Goal: Information Seeking & Learning: Learn about a topic

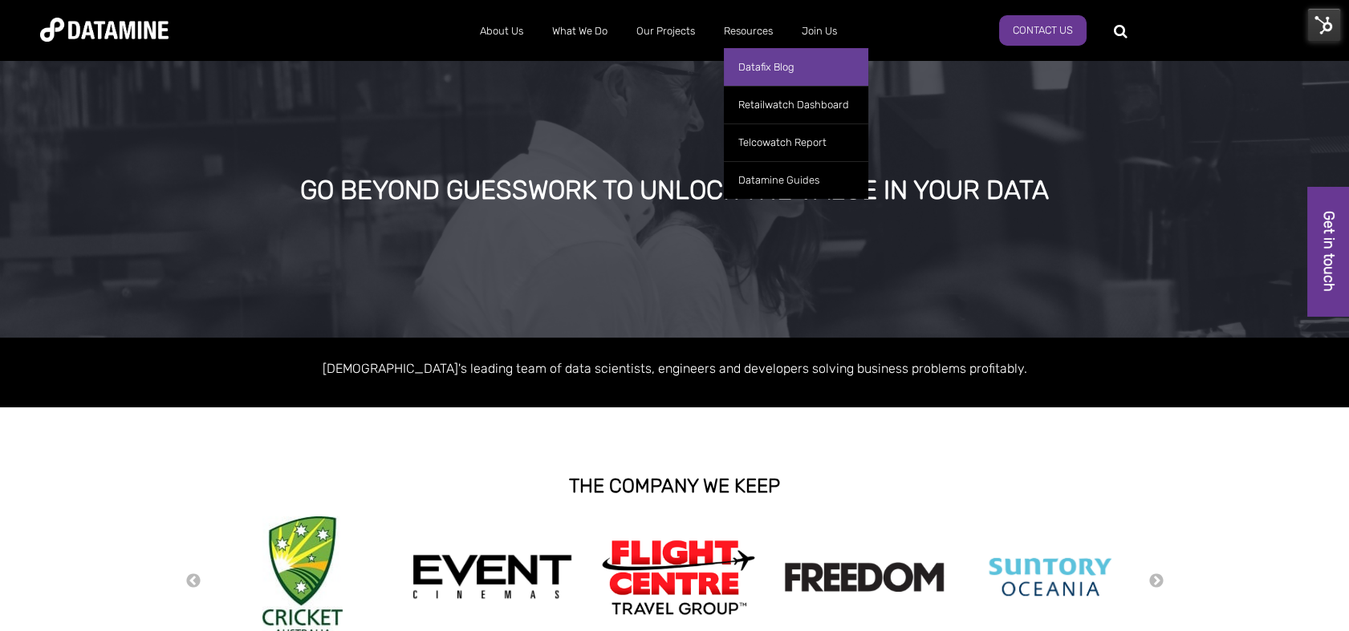
click at [764, 55] on link "Datafix Blog" at bounding box center [796, 67] width 144 height 38
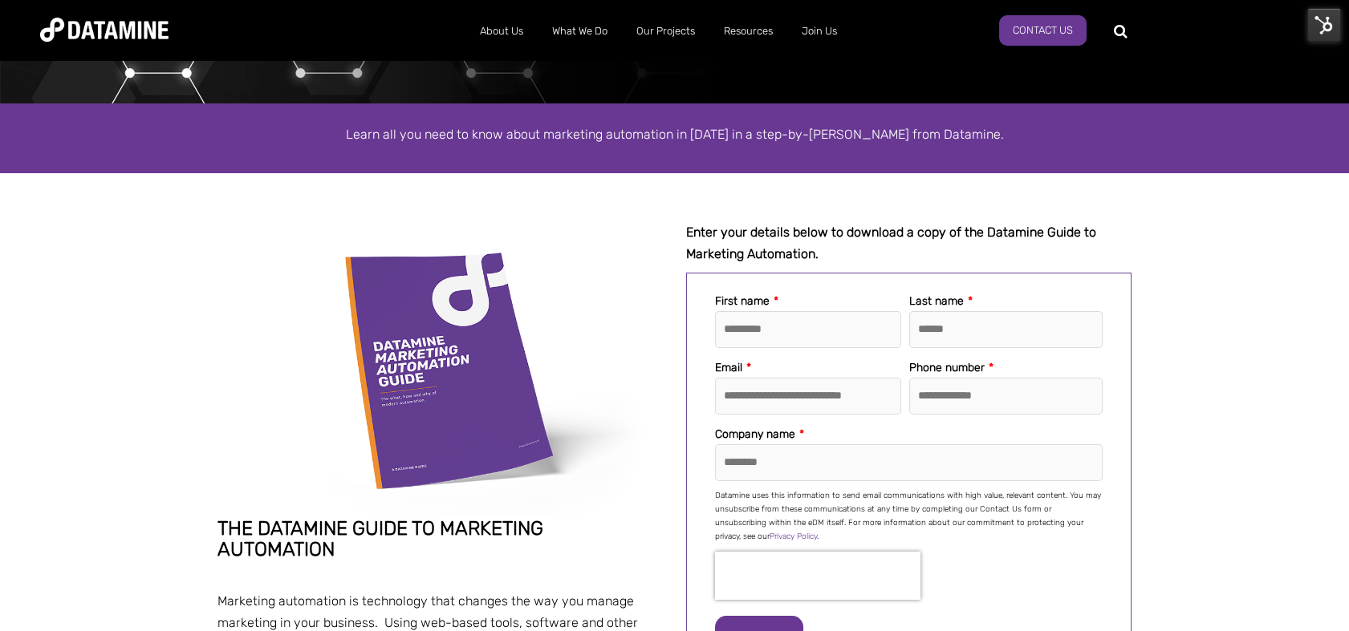
scroll to position [164, 0]
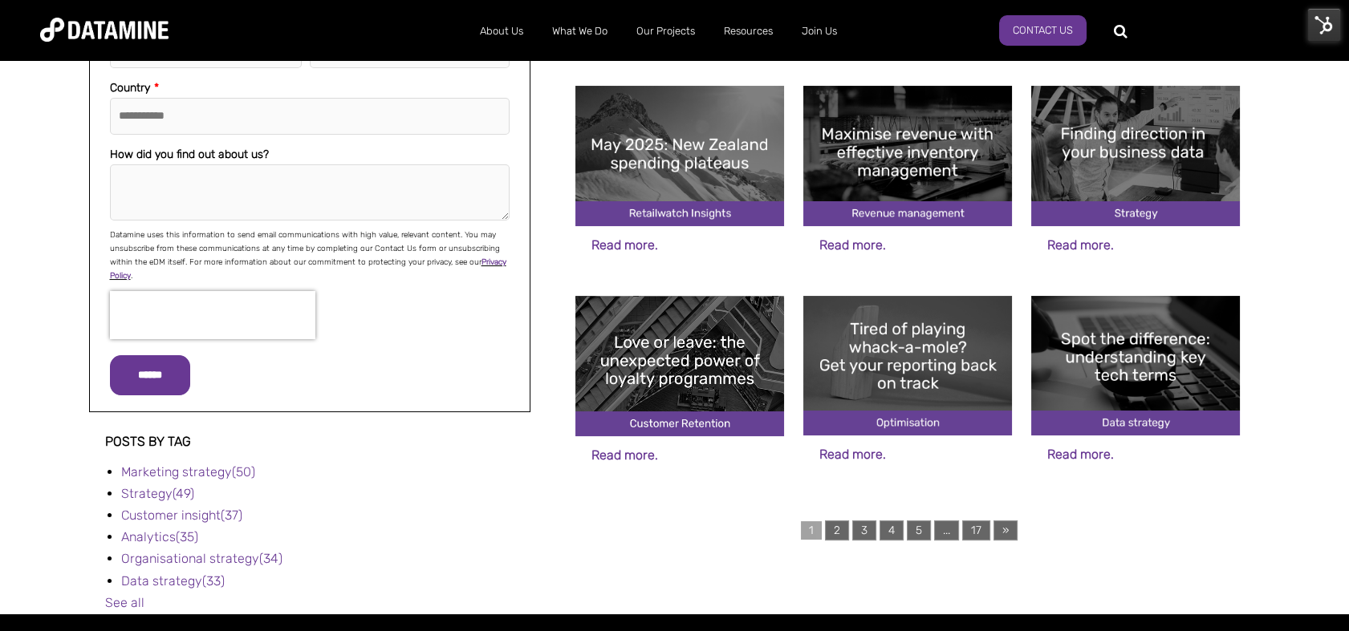
scroll to position [578, 0]
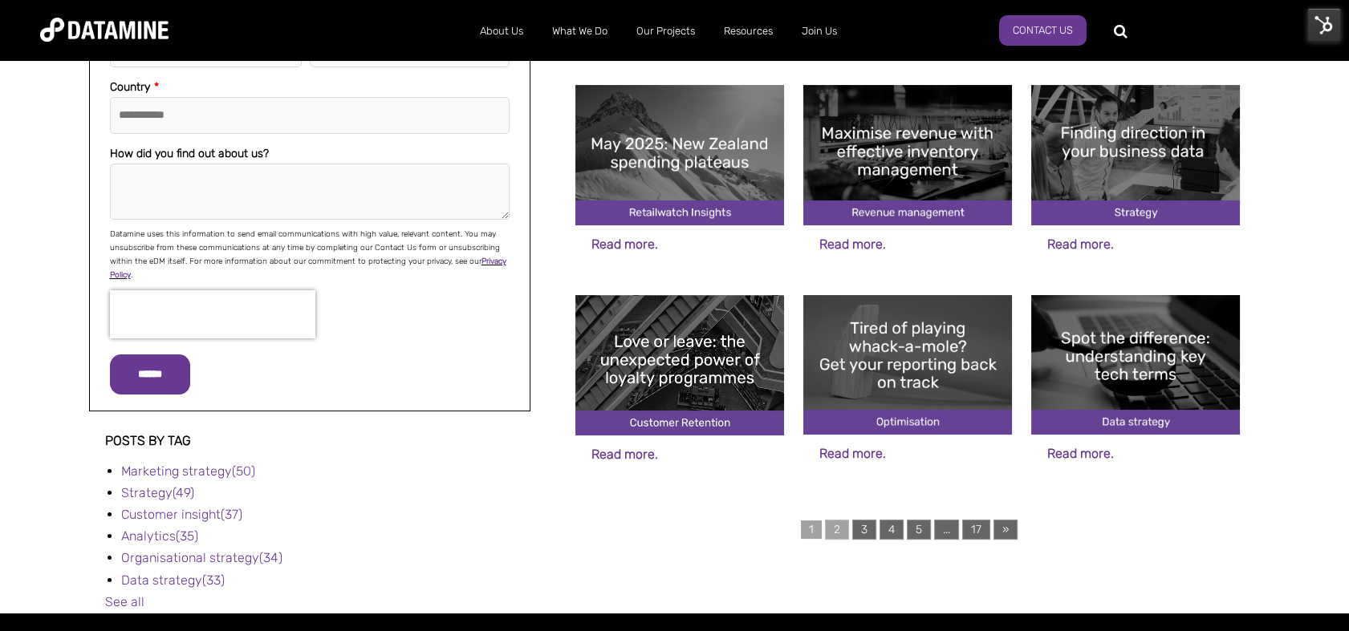
click at [837, 532] on link "2" at bounding box center [837, 530] width 24 height 20
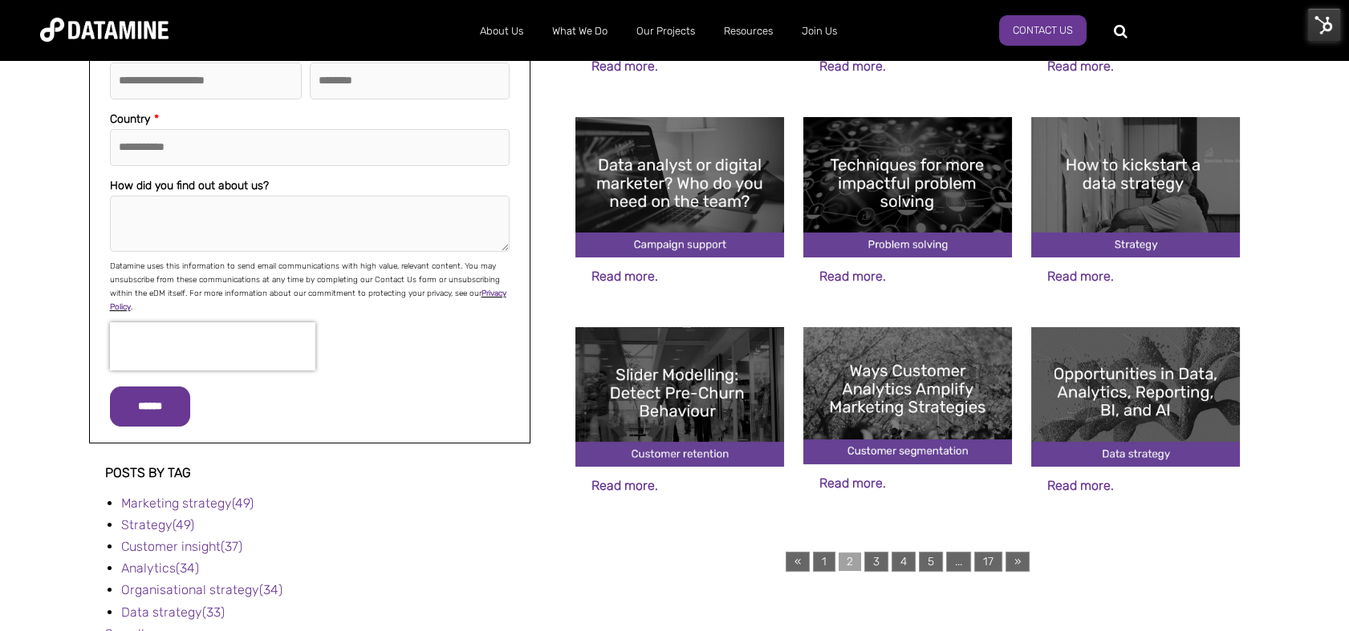
scroll to position [581, 0]
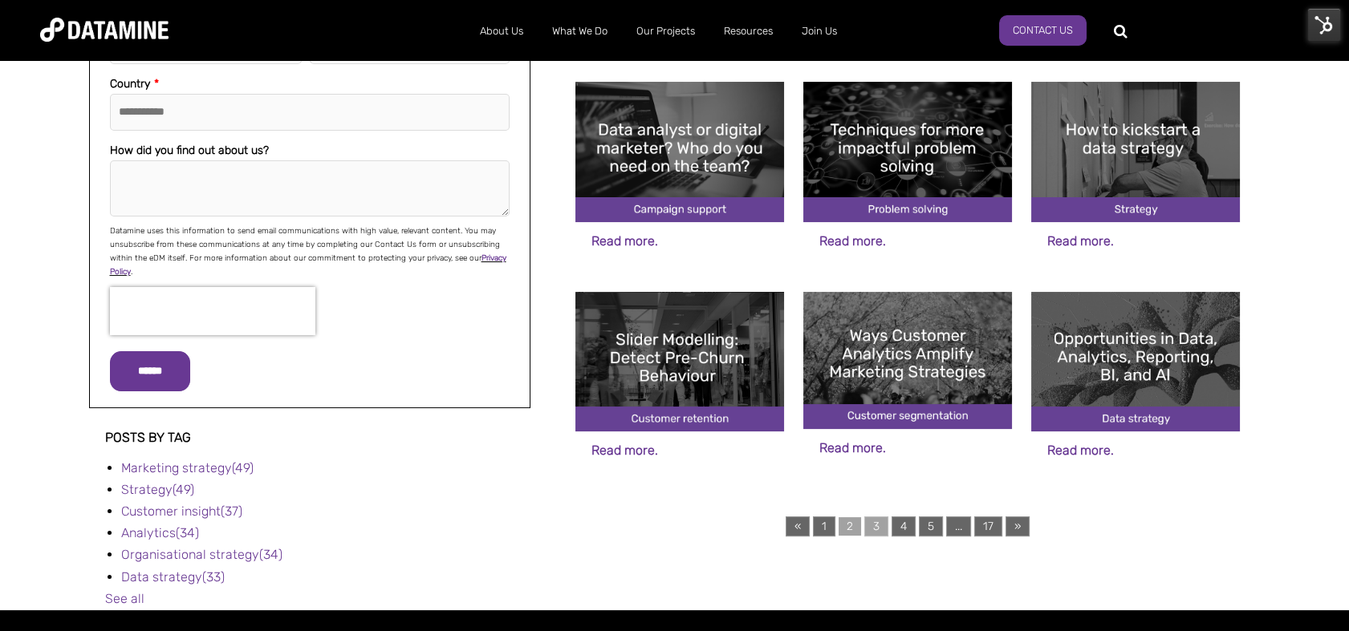
click at [878, 522] on link "3" at bounding box center [876, 527] width 24 height 20
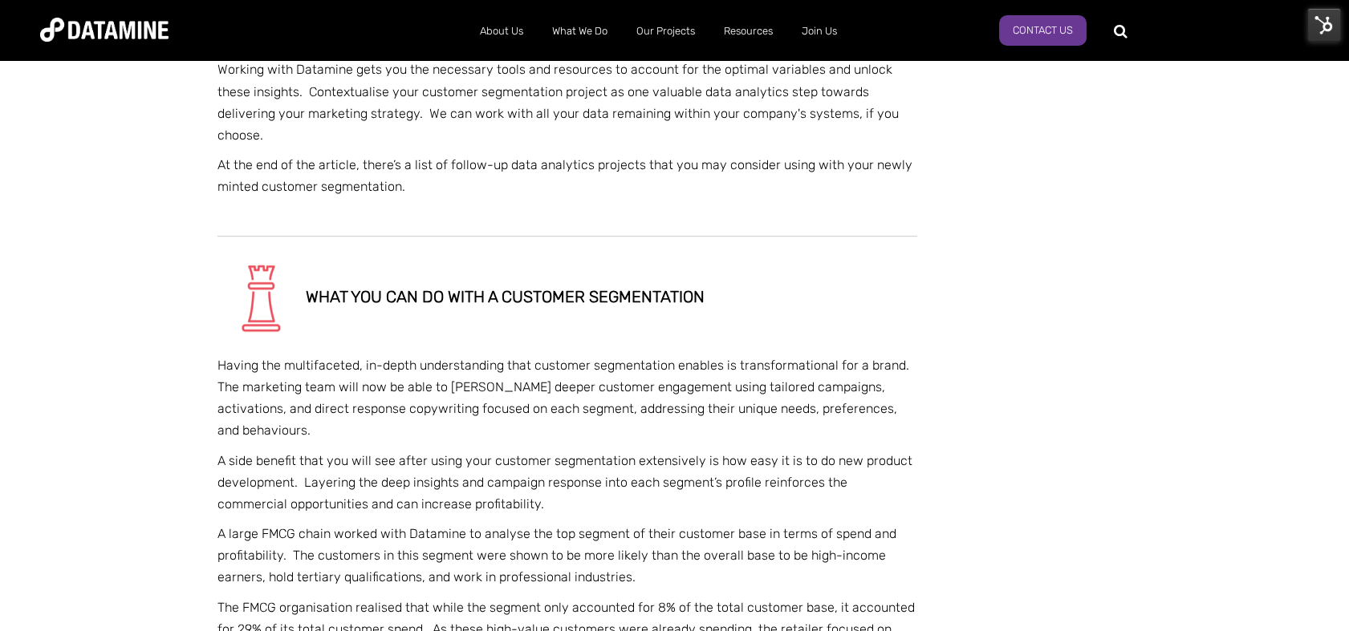
scroll to position [1860, 0]
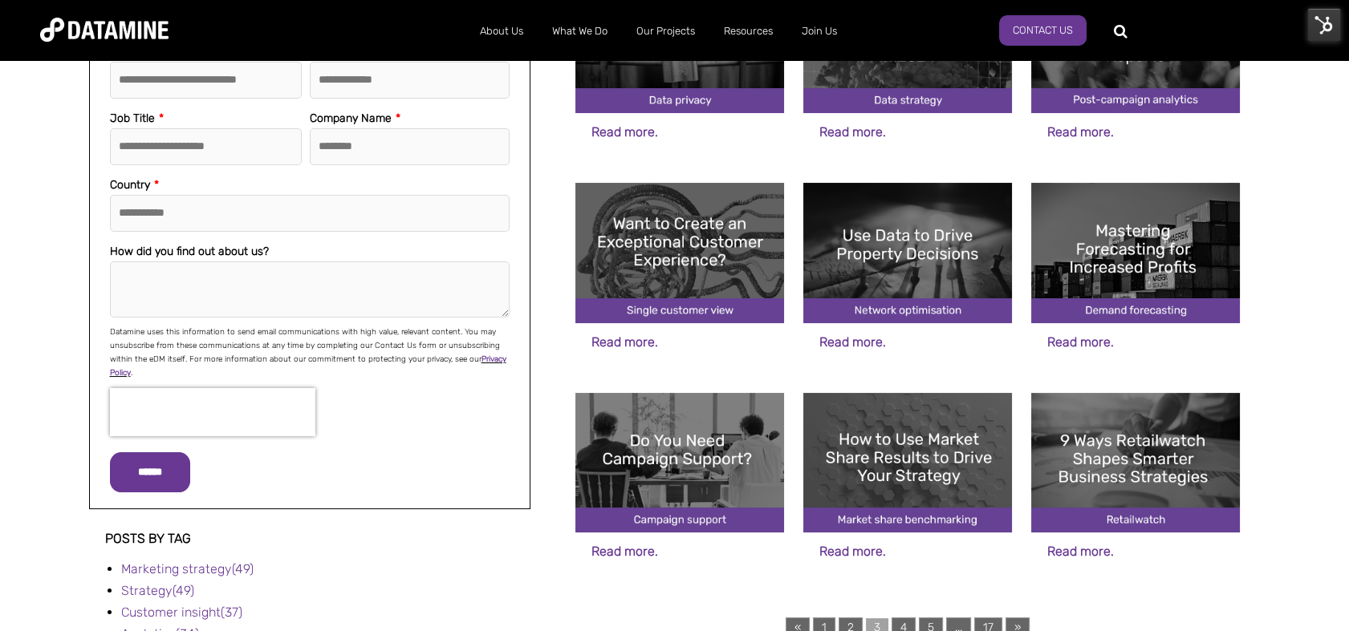
scroll to position [489, 0]
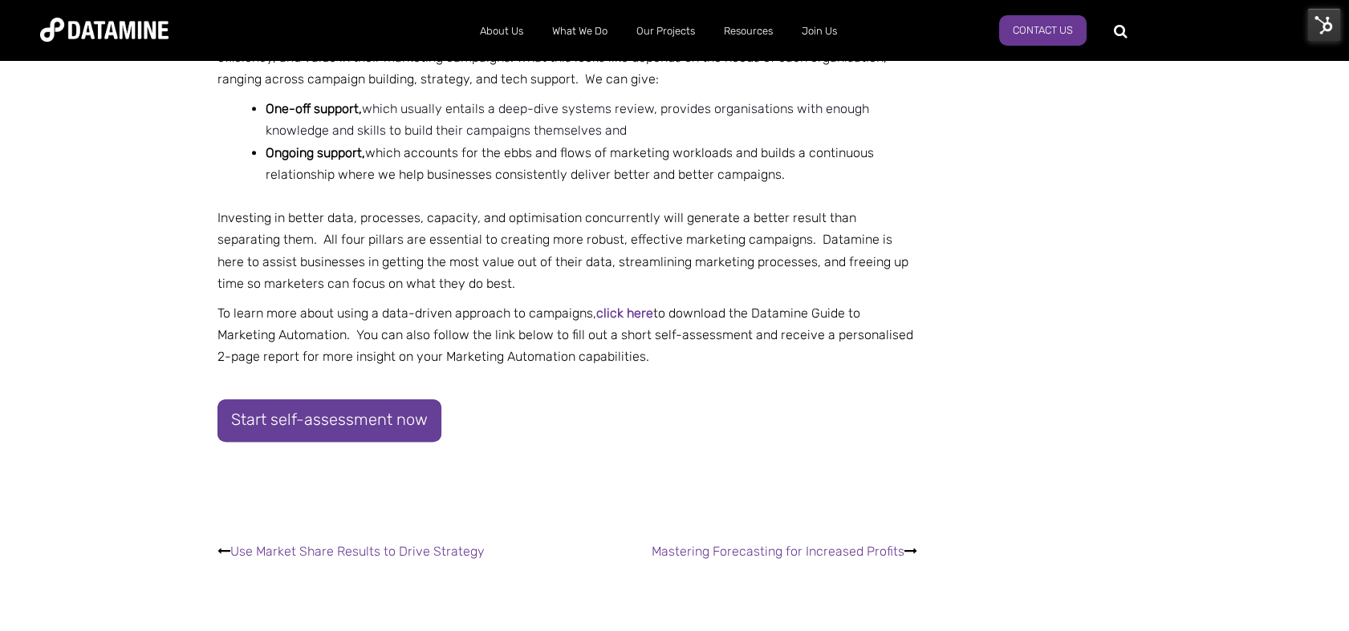
scroll to position [2584, 0]
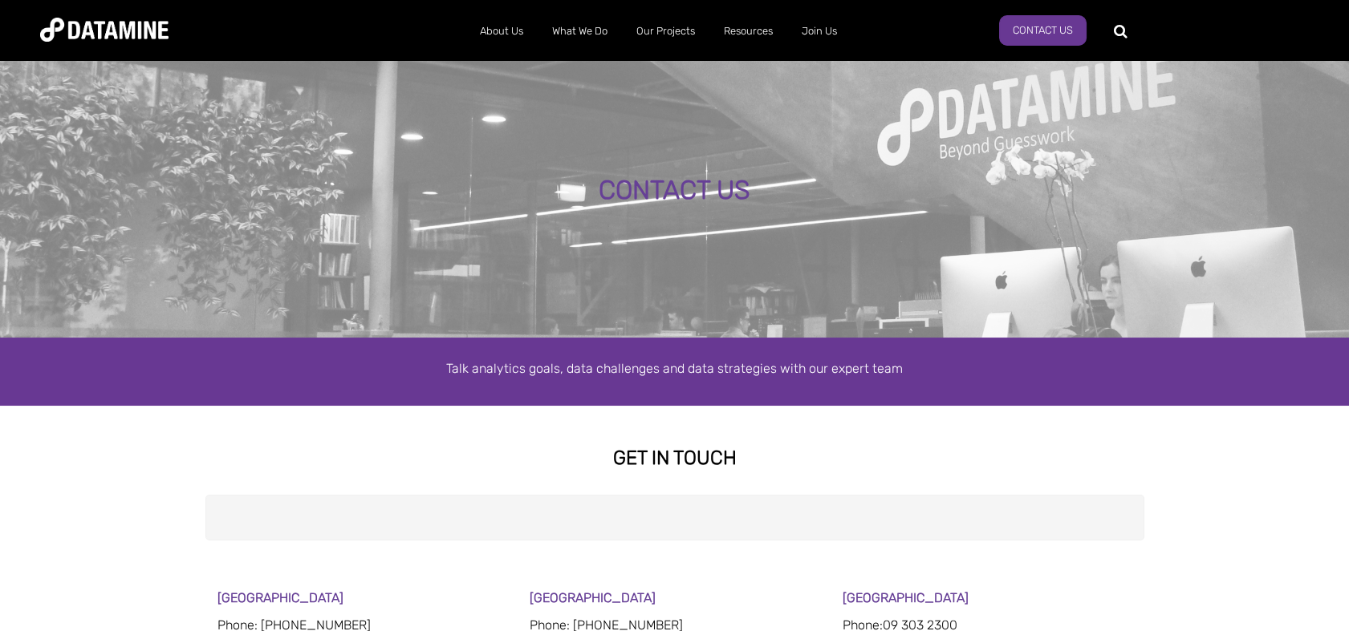
select select "**********"
